Goal: Task Accomplishment & Management: Manage account settings

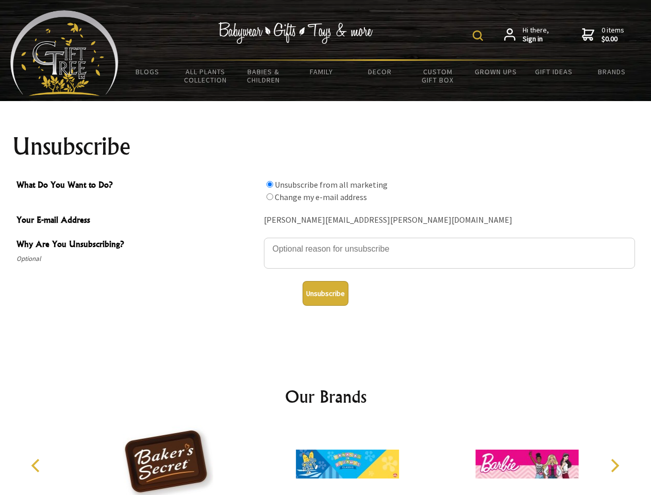
click at [479, 36] on img at bounding box center [477, 35] width 10 height 10
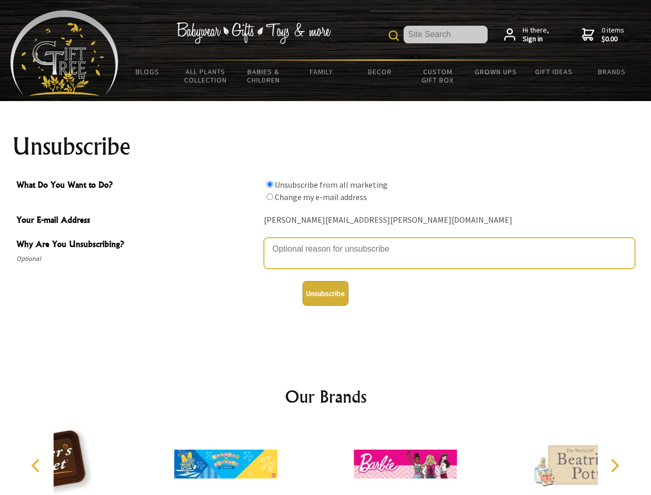
click at [326, 241] on textarea "Why Are You Unsubscribing?" at bounding box center [449, 252] width 371 height 31
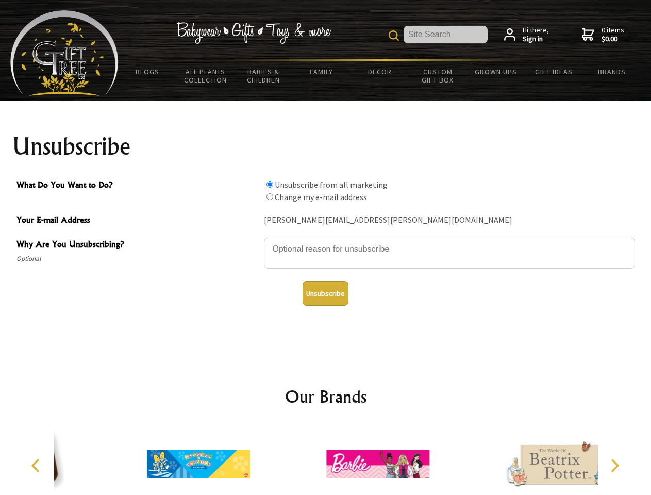
click at [269, 184] on input "What Do You Want to Do?" at bounding box center [269, 184] width 7 height 7
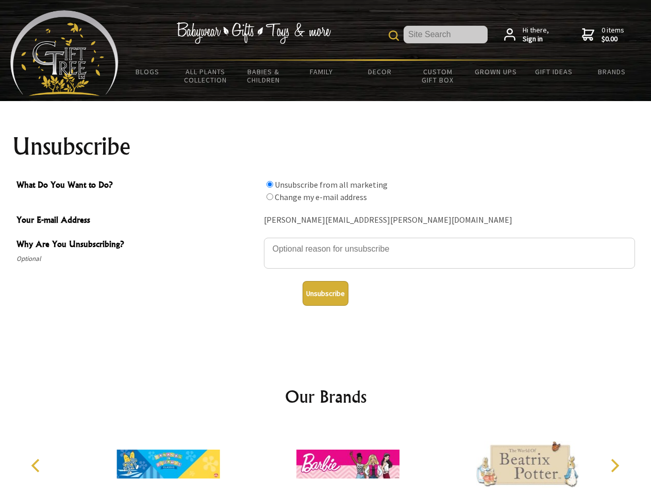
click at [269, 196] on input "What Do You Want to Do?" at bounding box center [269, 196] width 7 height 7
radio input "true"
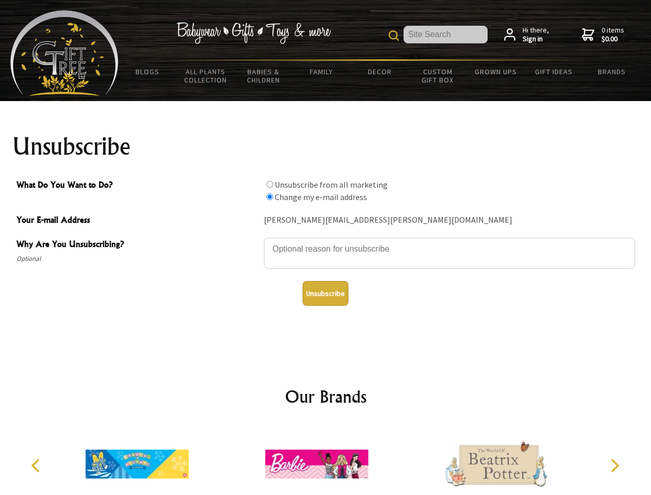
click at [325, 293] on button "Unsubscribe" at bounding box center [325, 293] width 46 height 25
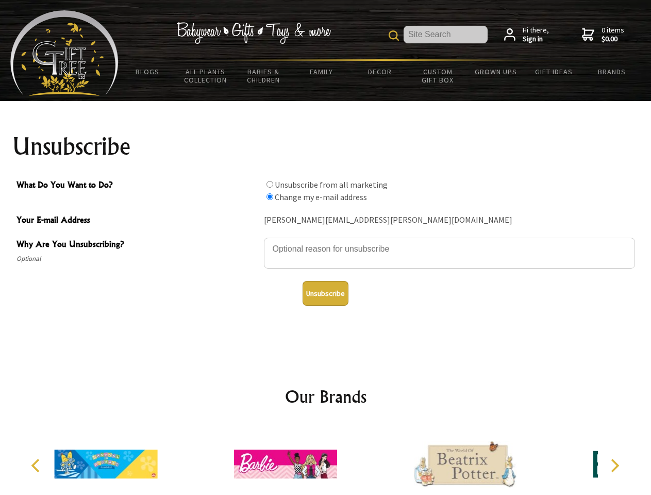
click at [37, 465] on icon "Previous" at bounding box center [36, 464] width 13 height 13
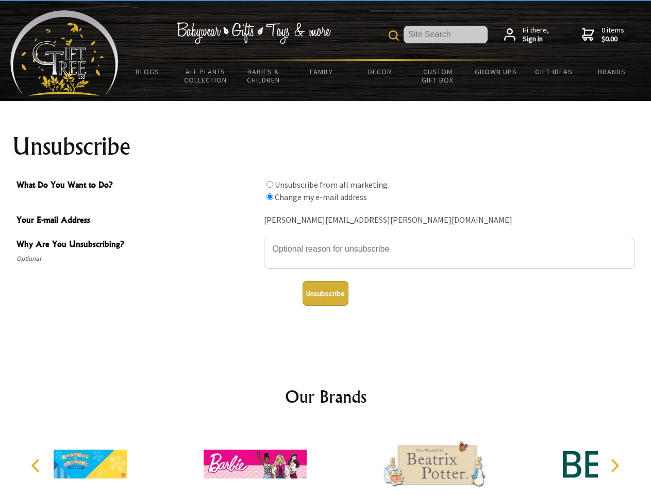
click at [614, 465] on icon "Next" at bounding box center [613, 464] width 13 height 13
